Goal: Task Accomplishment & Management: Complete application form

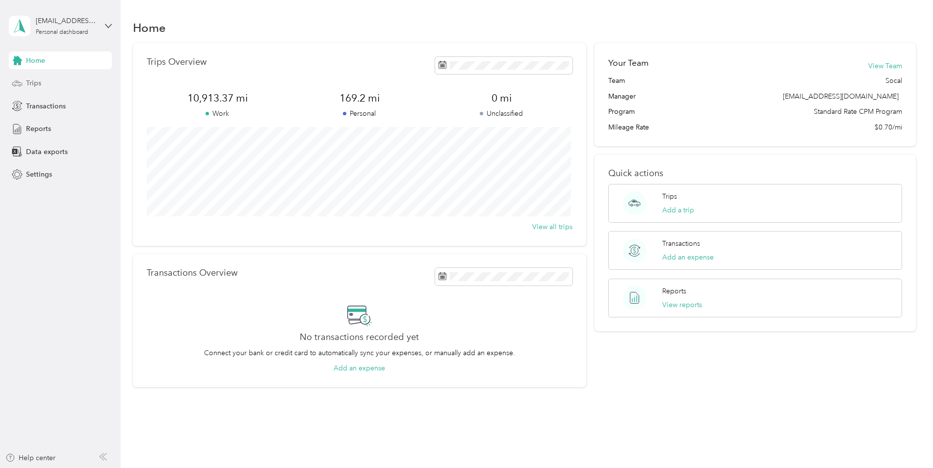
click at [53, 87] on div "Trips" at bounding box center [60, 84] width 103 height 18
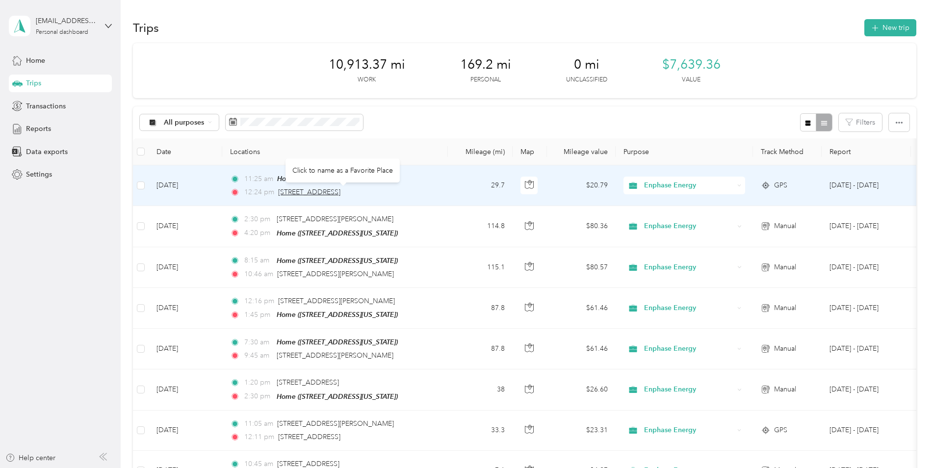
click at [308, 191] on span "[STREET_ADDRESS]" at bounding box center [309, 192] width 62 height 8
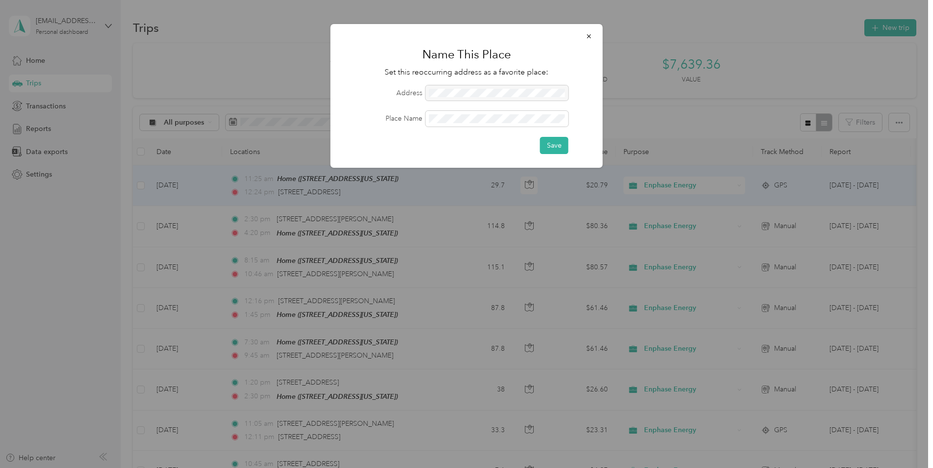
drag, startPoint x: 561, startPoint y: 92, endPoint x: 424, endPoint y: 97, distance: 136.9
click at [439, 97] on div at bounding box center [497, 93] width 143 height 16
click at [589, 37] on icon "button" at bounding box center [589, 36] width 4 height 4
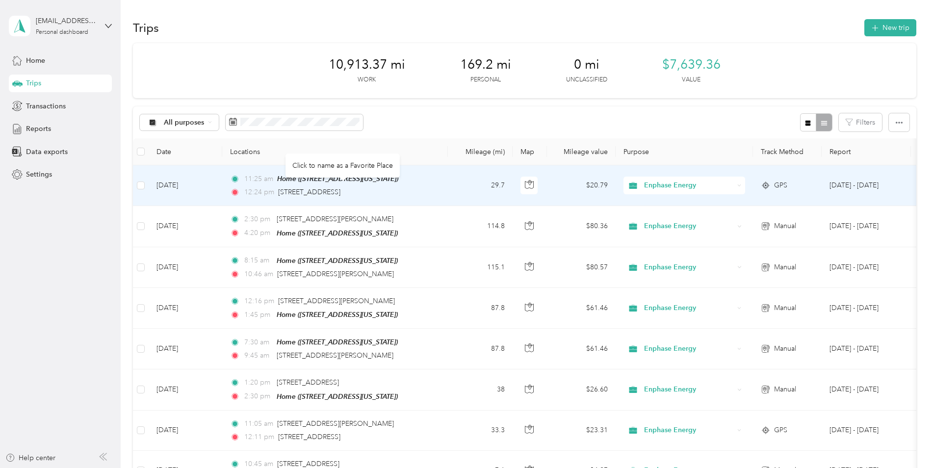
drag, startPoint x: 428, startPoint y: 194, endPoint x: 275, endPoint y: 196, distance: 152.6
click at [275, 196] on div "12:24 pm [STREET_ADDRESS]" at bounding box center [333, 192] width 206 height 11
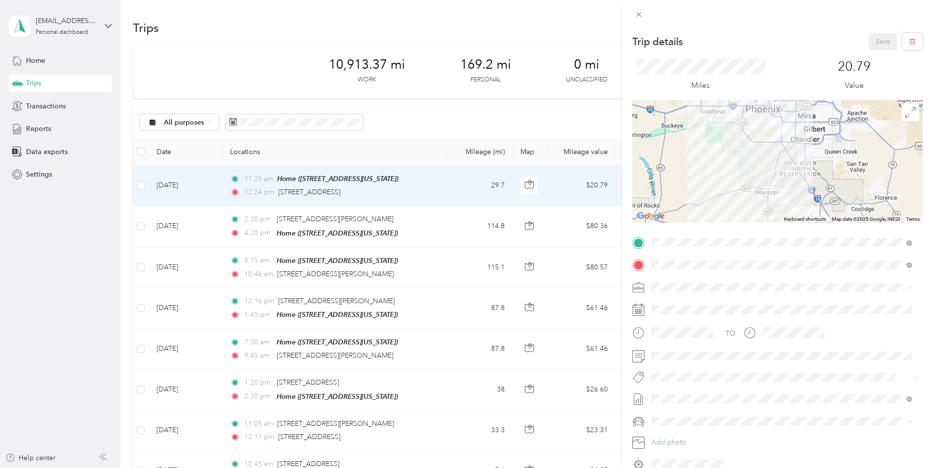
click at [194, 46] on div "Trip details Save This trip cannot be edited because it is either under review,…" at bounding box center [466, 234] width 933 height 468
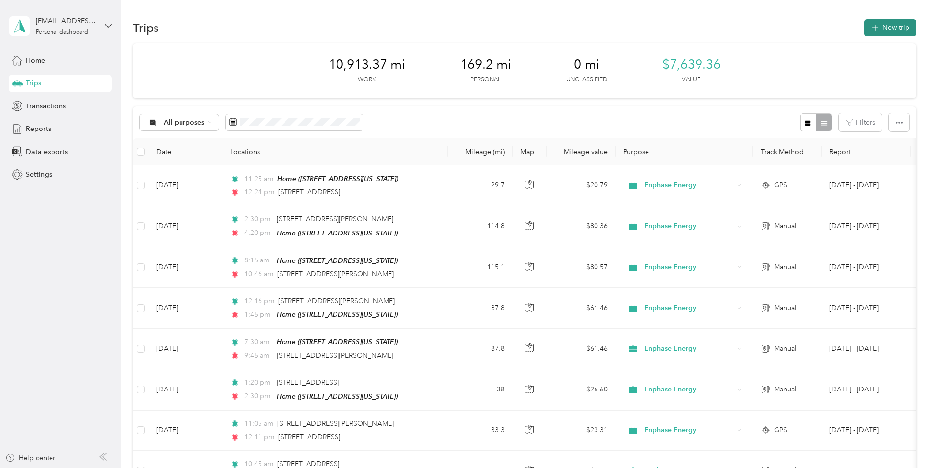
click at [891, 25] on button "New trip" at bounding box center [890, 27] width 52 height 17
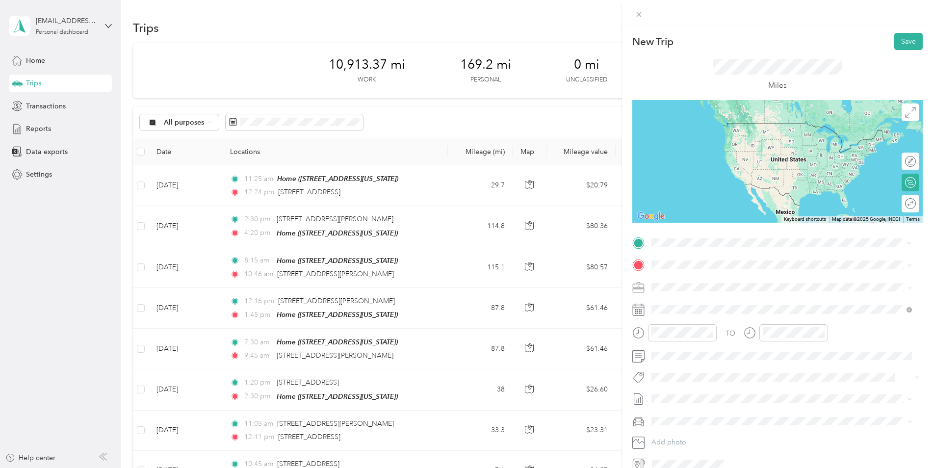
click at [727, 278] on span "[STREET_ADDRESS][US_STATE]" at bounding box center [719, 277] width 98 height 9
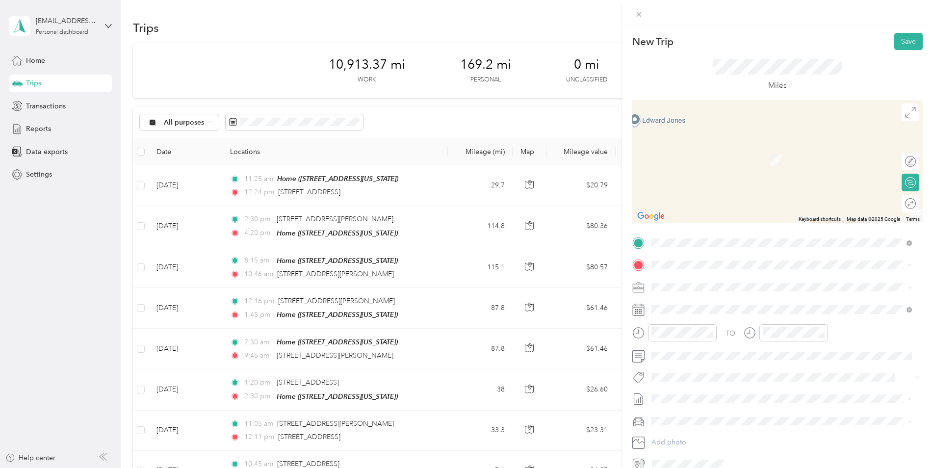
click at [624, 237] on form "New Trip Save This trip cannot be edited because it is either under review, app…" at bounding box center [777, 252] width 311 height 439
click at [690, 303] on span at bounding box center [785, 310] width 275 height 16
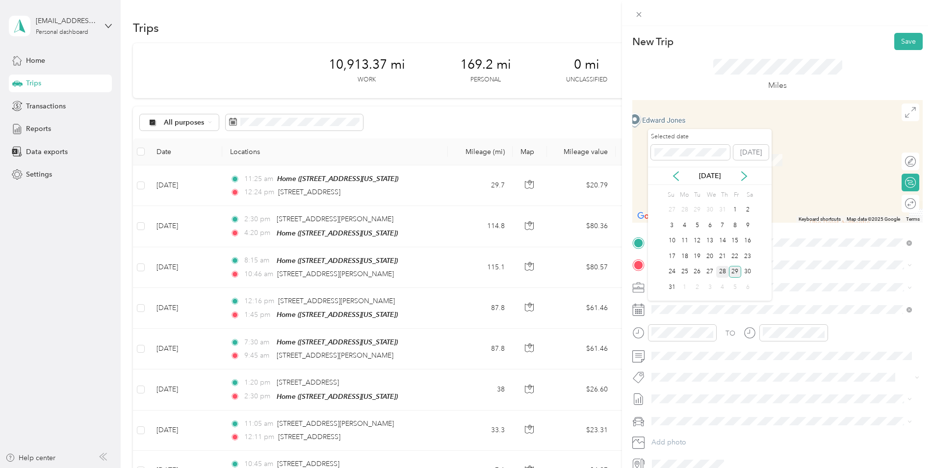
click at [724, 272] on div "28" at bounding box center [722, 272] width 13 height 12
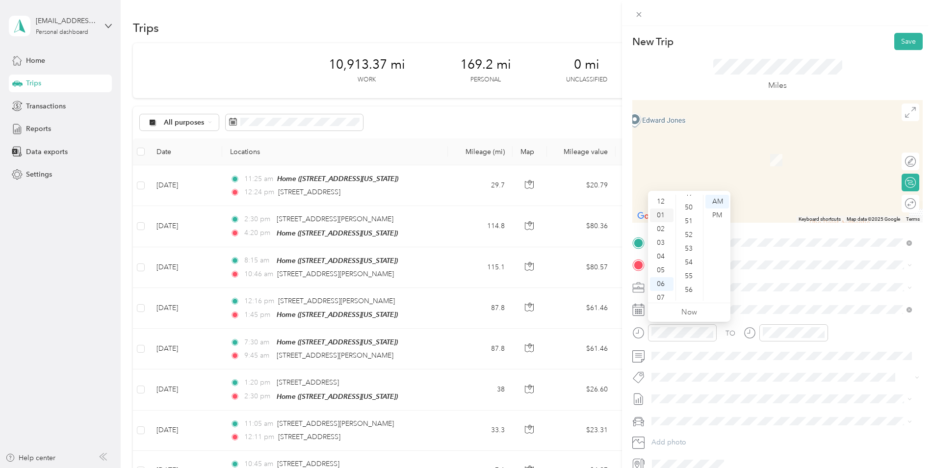
click at [660, 211] on div "01" at bounding box center [662, 215] width 24 height 14
click at [694, 216] on div "15" at bounding box center [690, 217] width 24 height 14
click at [715, 211] on div "PM" at bounding box center [717, 215] width 24 height 14
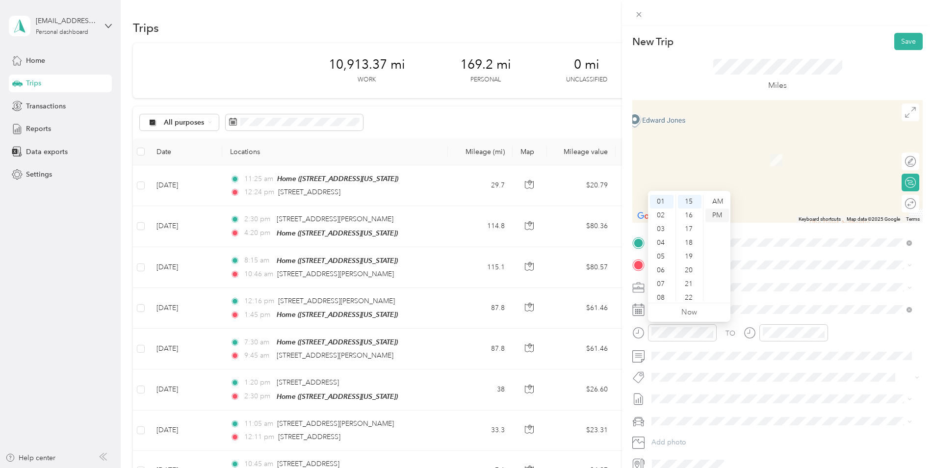
click at [717, 214] on div "PM" at bounding box center [717, 215] width 24 height 14
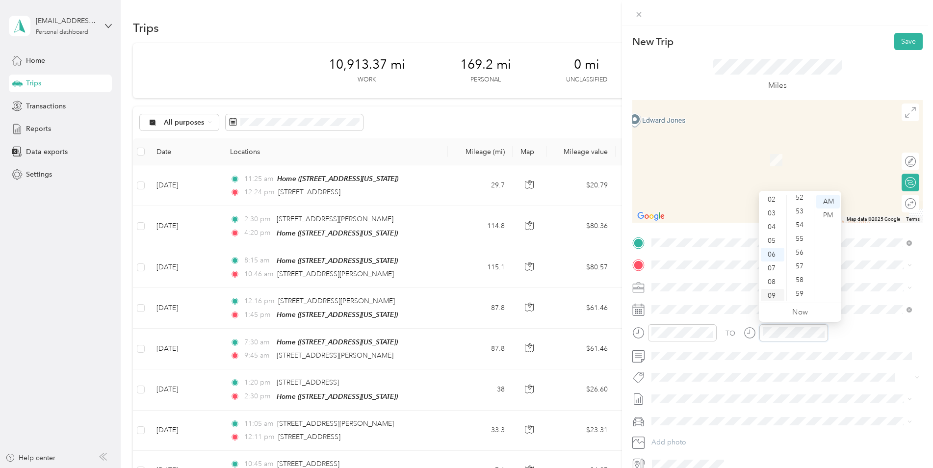
scroll to position [0, 0]
click at [773, 225] on div "02" at bounding box center [773, 229] width 24 height 14
drag, startPoint x: 799, startPoint y: 200, endPoint x: 808, endPoint y: 203, distance: 9.9
click at [799, 200] on div "00" at bounding box center [801, 202] width 24 height 14
click at [827, 212] on div "PM" at bounding box center [828, 215] width 24 height 14
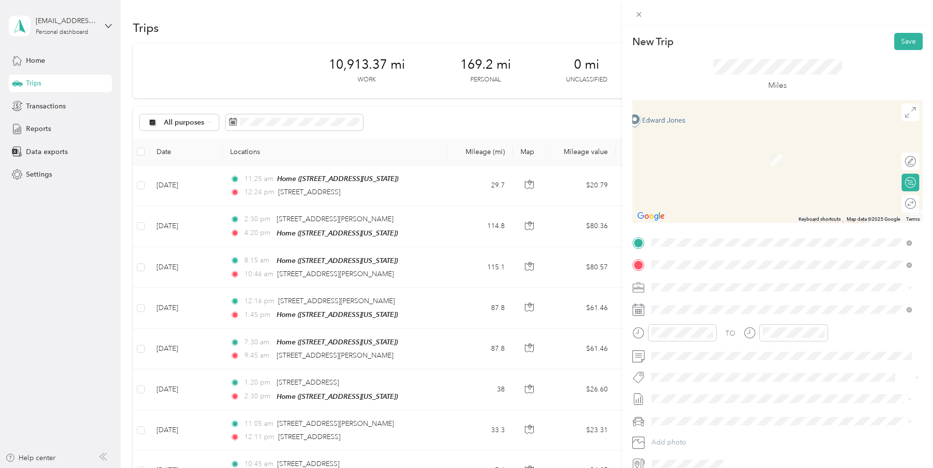
click at [740, 303] on div "Maricopa [US_STATE], [GEOGRAPHIC_DATA]" at bounding box center [782, 304] width 254 height 21
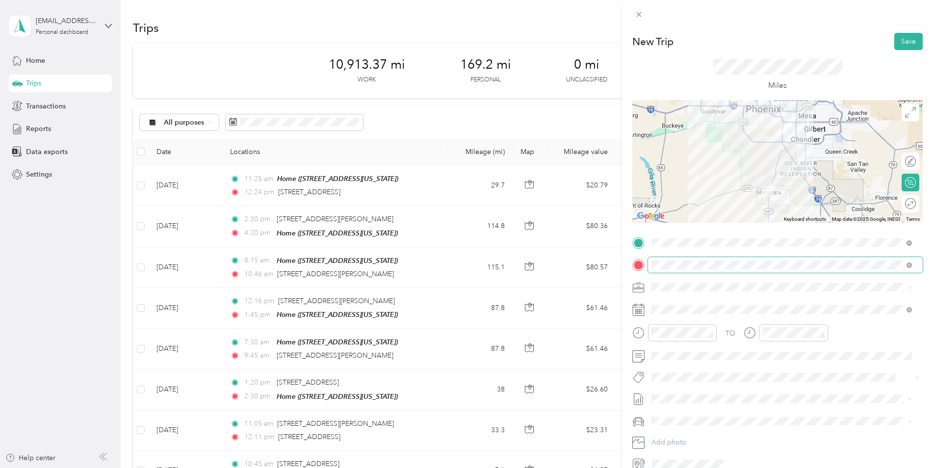
click at [772, 269] on span at bounding box center [785, 265] width 275 height 16
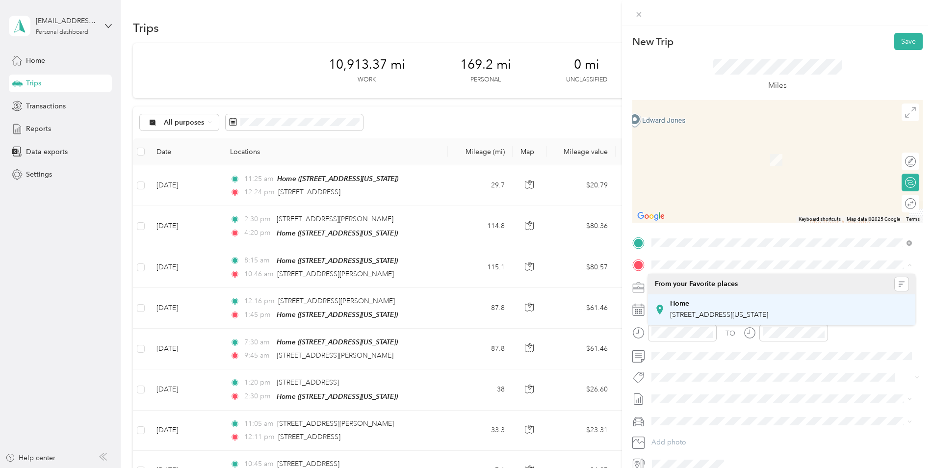
click at [696, 306] on div "Home" at bounding box center [719, 303] width 98 height 9
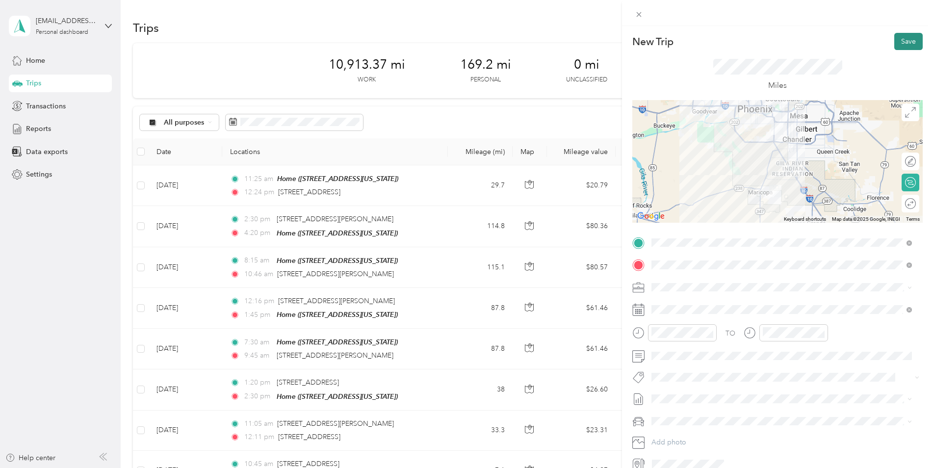
click at [899, 43] on button "Save" at bounding box center [908, 41] width 28 height 17
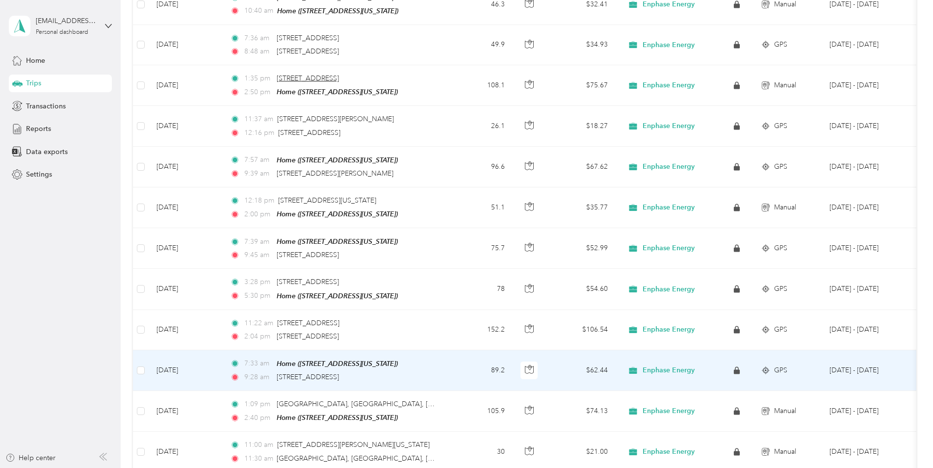
scroll to position [294, 0]
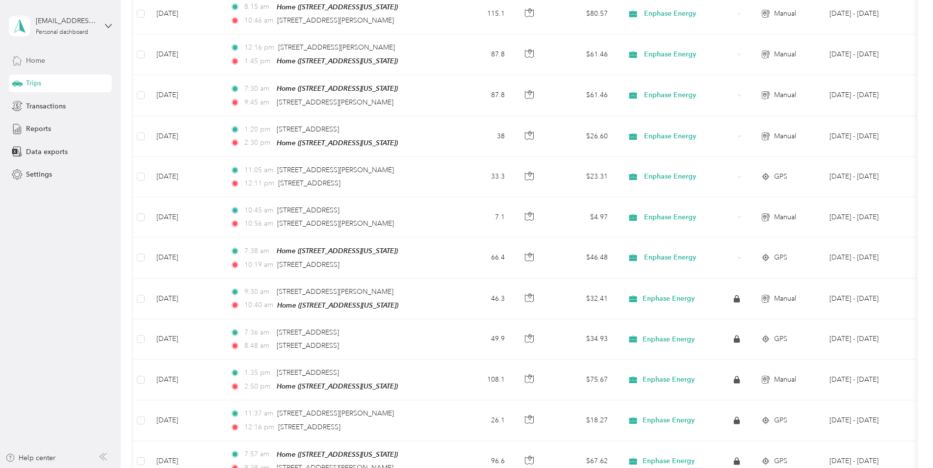
click at [52, 65] on div "Home" at bounding box center [60, 61] width 103 height 18
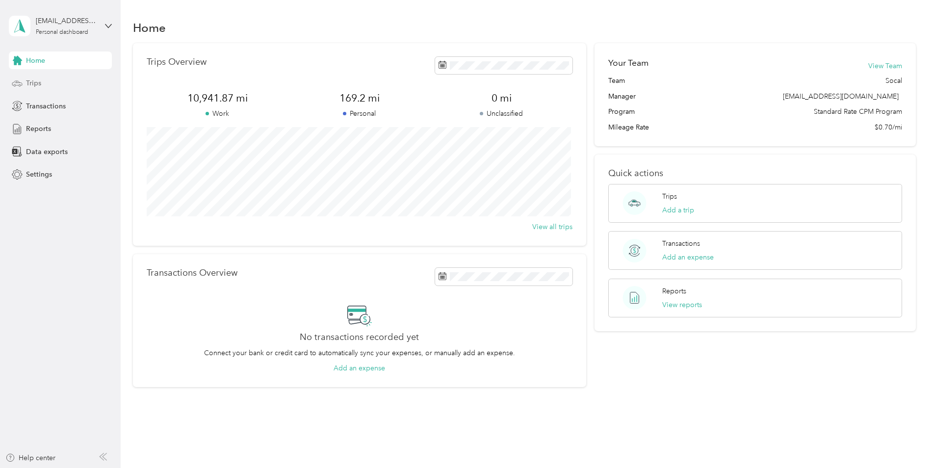
click at [65, 82] on div "Trips" at bounding box center [60, 84] width 103 height 18
